Goal: Information Seeking & Learning: Learn about a topic

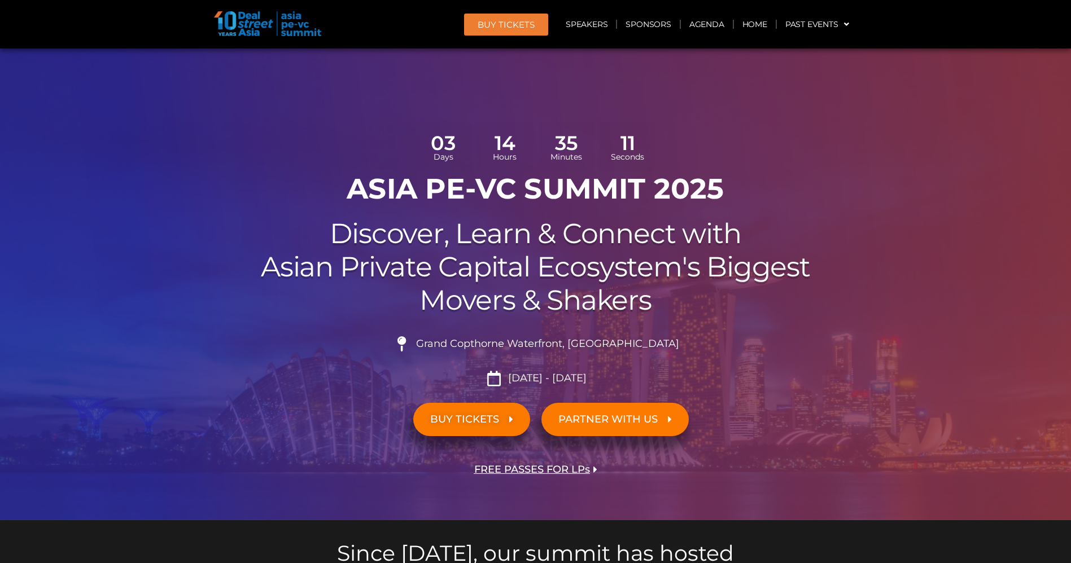
scroll to position [54, 0]
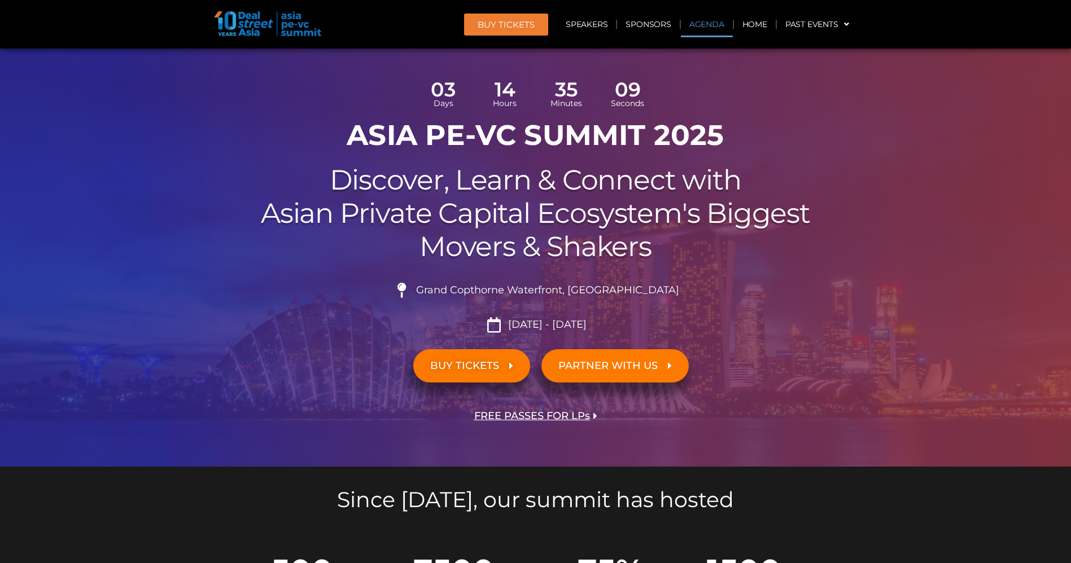
click at [707, 23] on link "Agenda" at bounding box center [707, 24] width 52 height 26
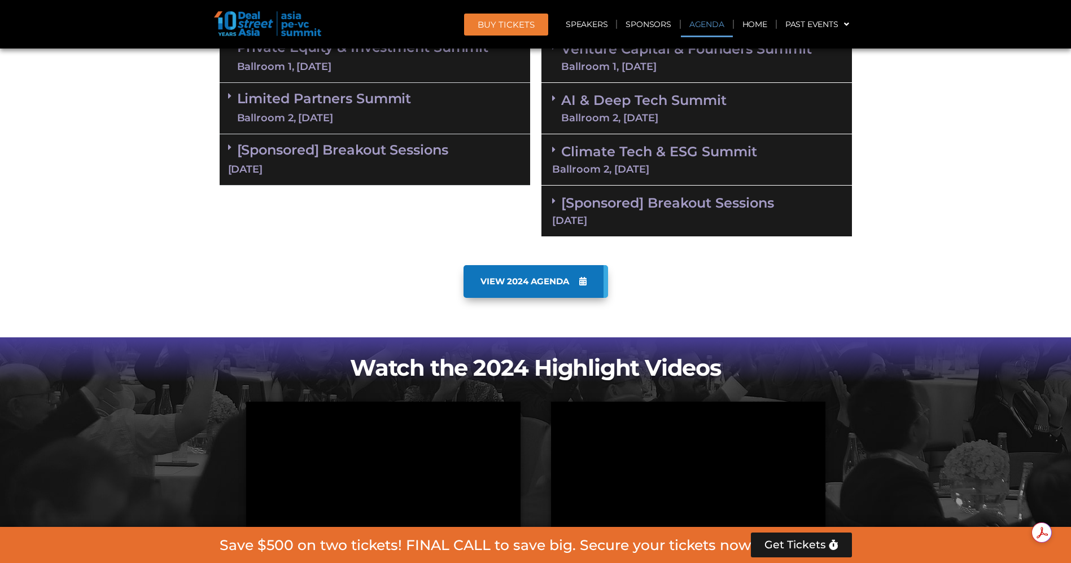
scroll to position [724, 0]
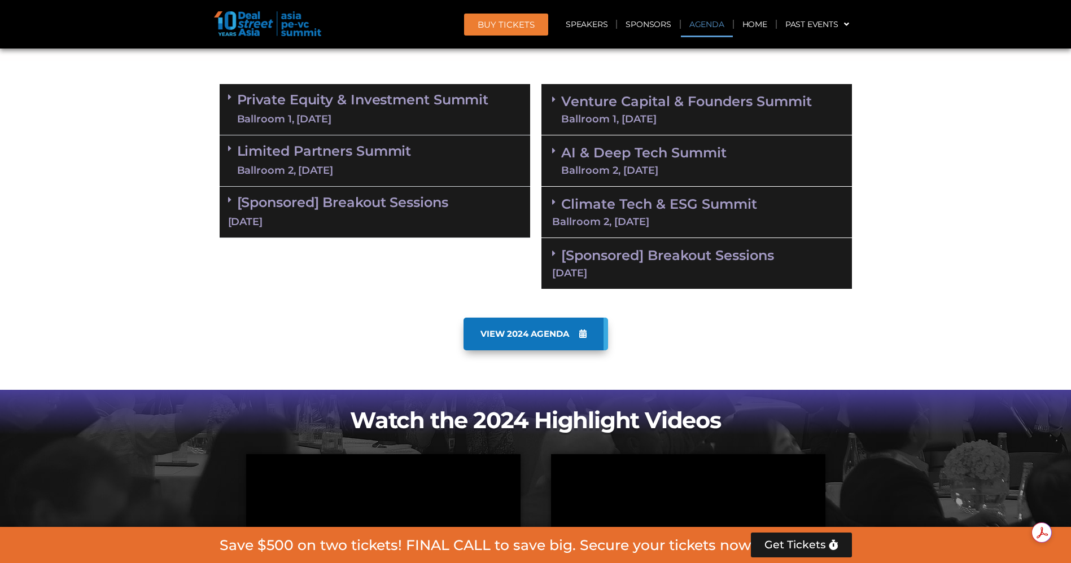
click at [358, 112] on div "Ballroom 1, [DATE]" at bounding box center [363, 119] width 252 height 14
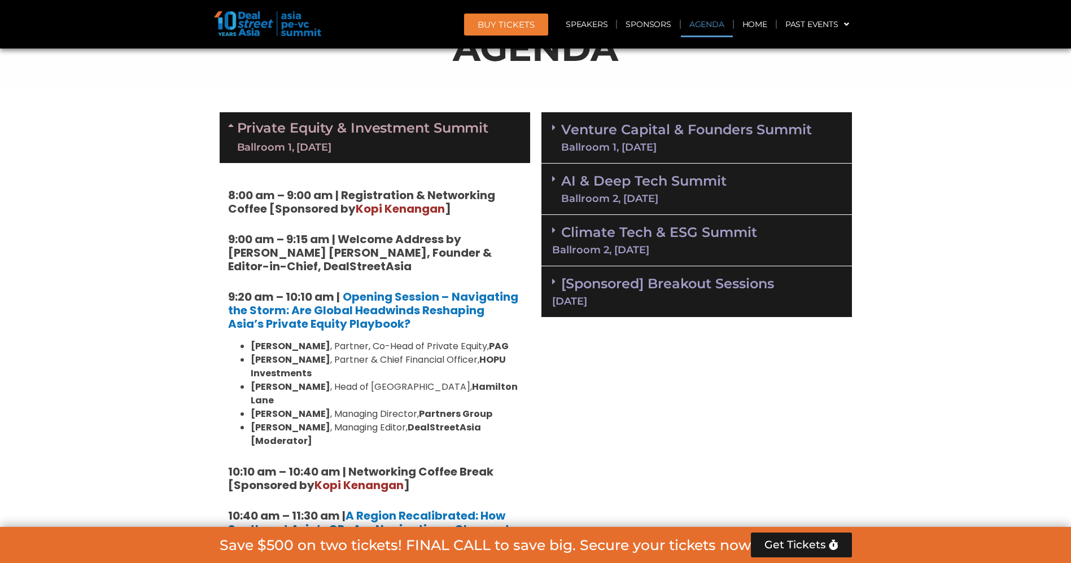
scroll to position [696, 0]
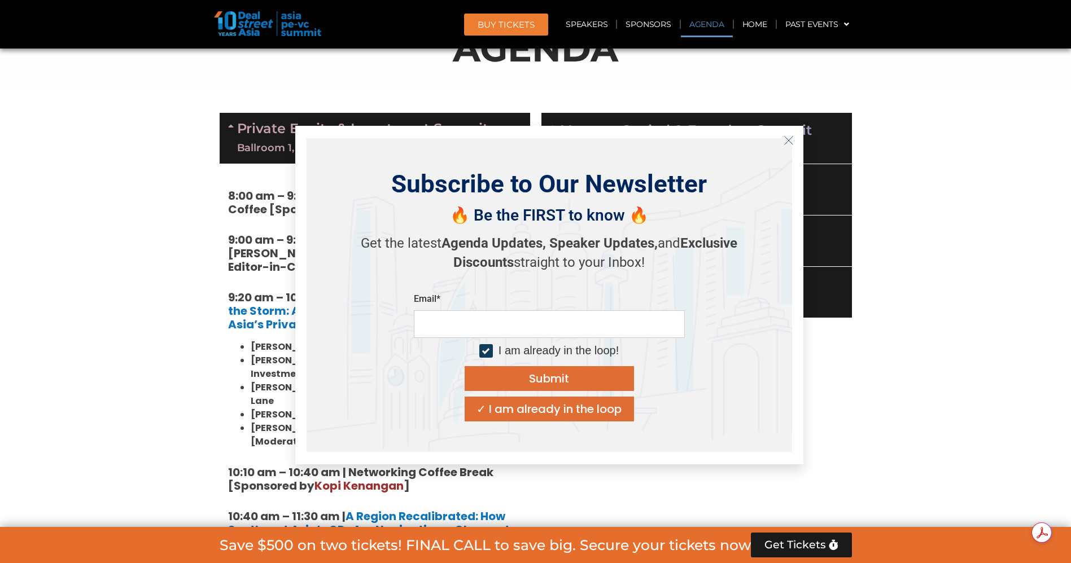
click at [788, 136] on icon "Close" at bounding box center [789, 141] width 10 height 10
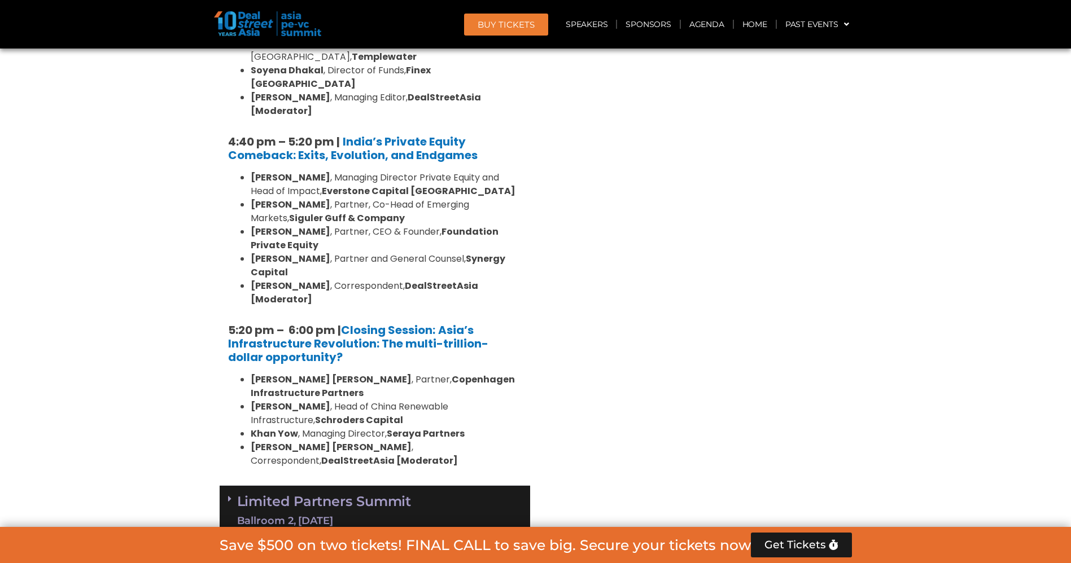
scroll to position [2156, 0]
click at [226, 486] on div "Limited Partners Summit Ballroom 2, 10 Sept" at bounding box center [375, 511] width 311 height 51
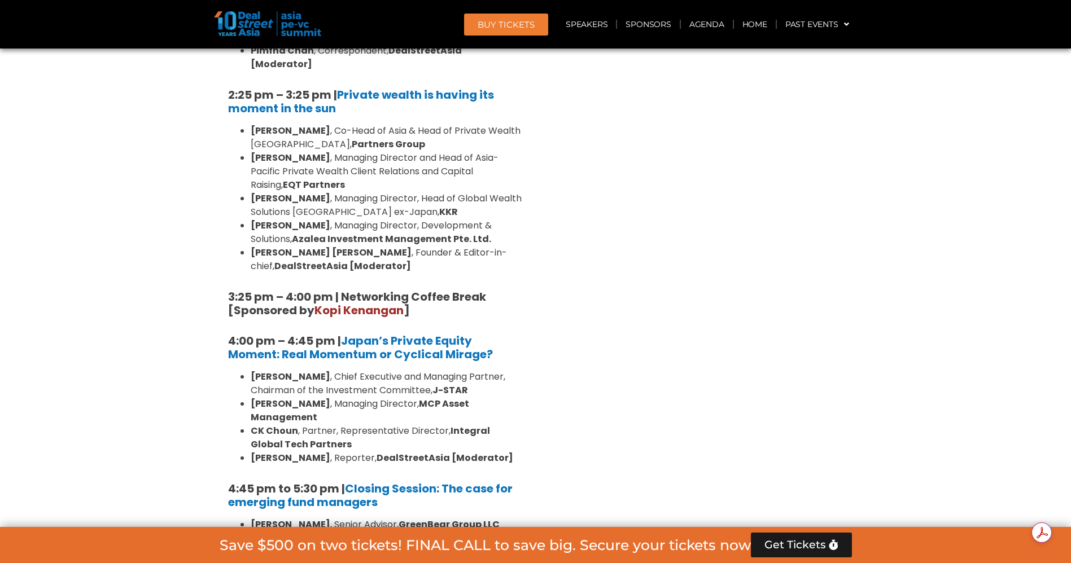
scroll to position [3379, 0]
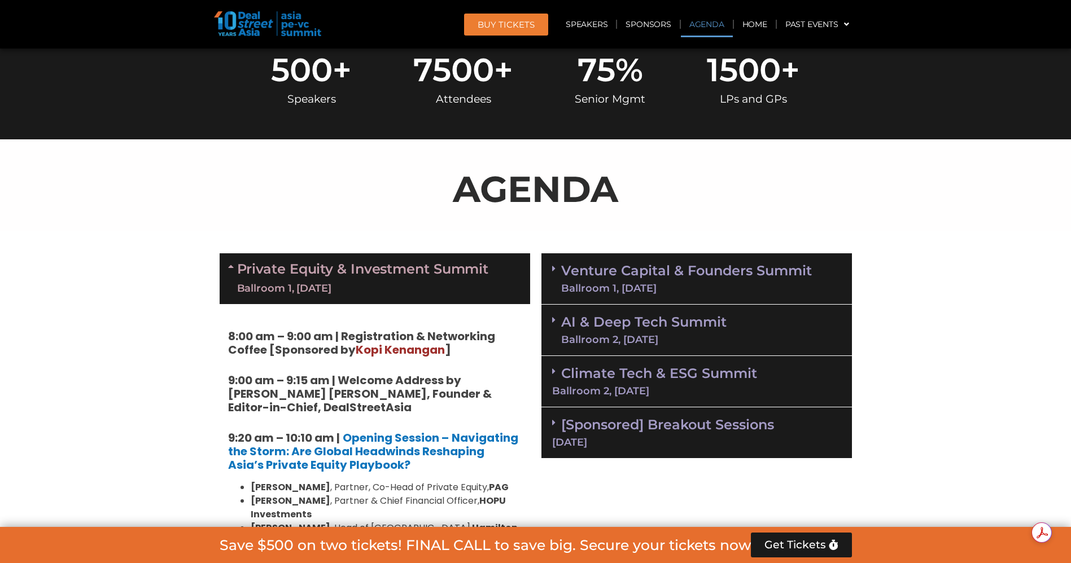
scroll to position [559, 0]
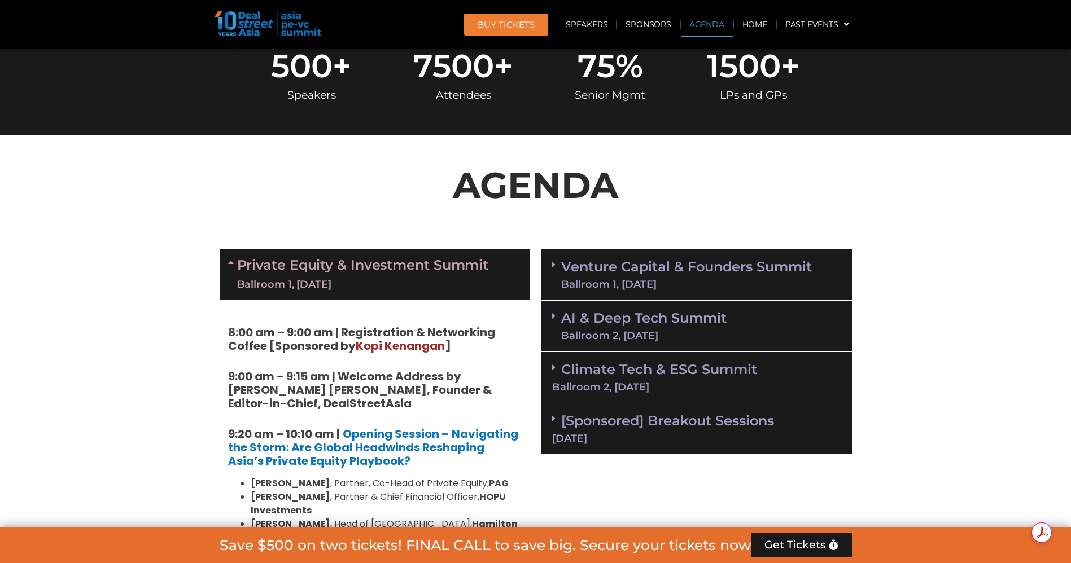
click at [718, 265] on link "Venture Capital & Founders​ Summit Ballroom 1, 11 Sept" at bounding box center [686, 274] width 251 height 29
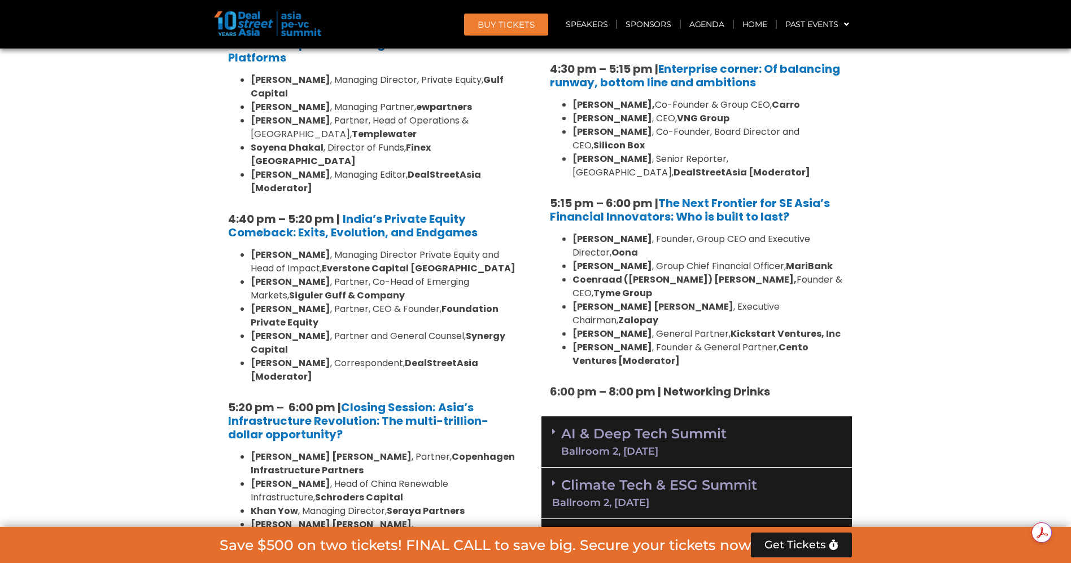
scroll to position [2079, 0]
click at [749, 416] on div "AI & Deep Tech Summit Ballroom 2, 11 Sept" at bounding box center [696, 441] width 311 height 51
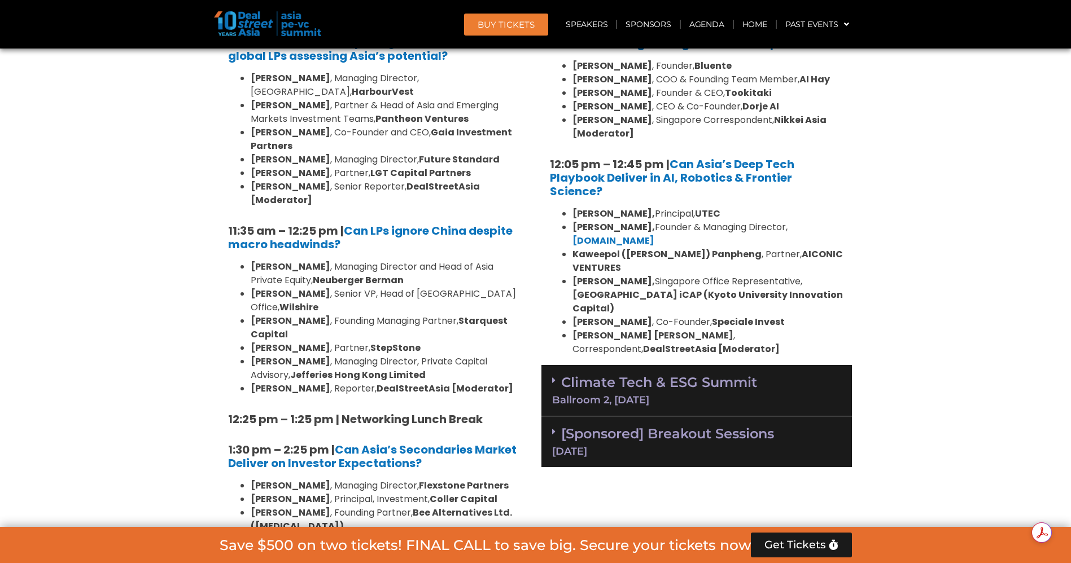
scroll to position [2745, 0]
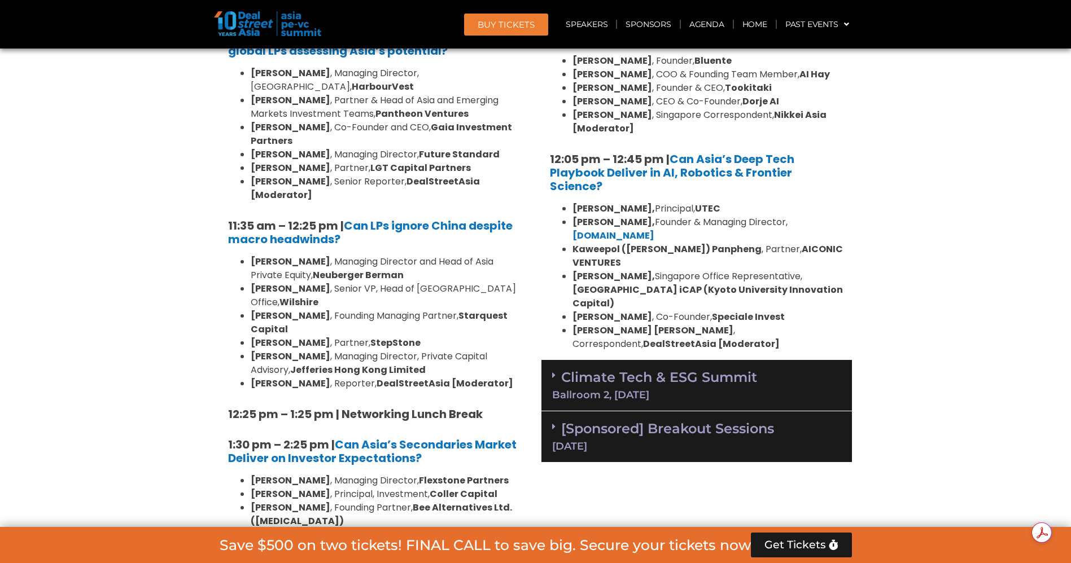
click at [605, 421] on link "[Sponsored] Breakout Sessions 11 Sept" at bounding box center [696, 436] width 289 height 31
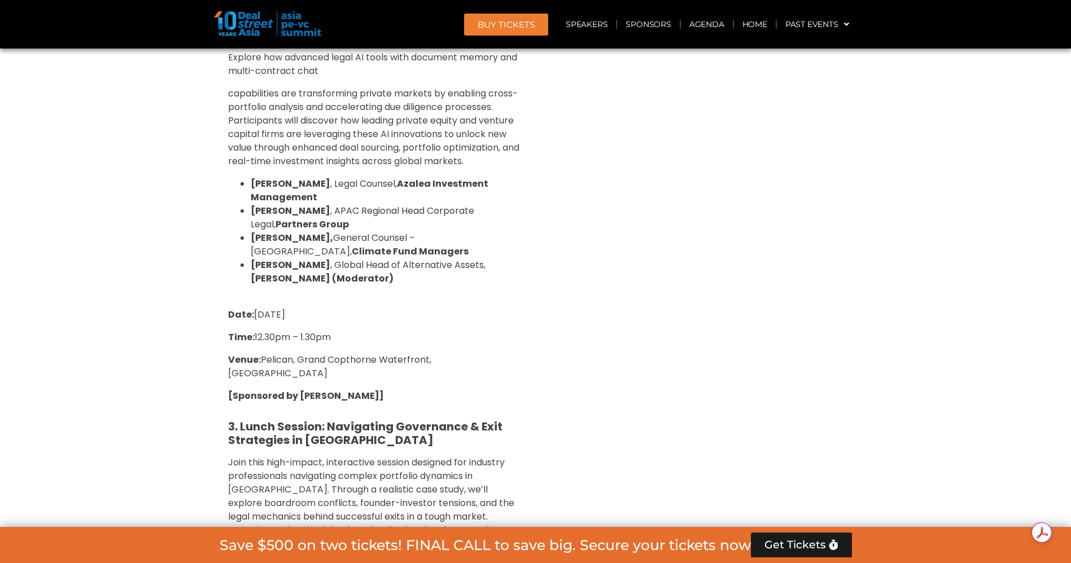
scroll to position [4297, 0]
